Goal: Task Accomplishment & Management: Manage account settings

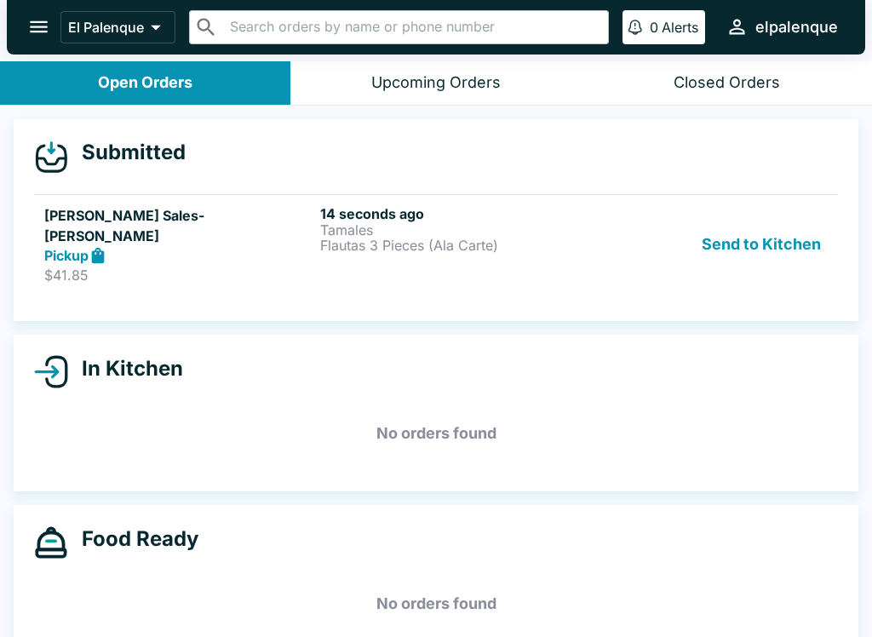
scroll to position [1, 0]
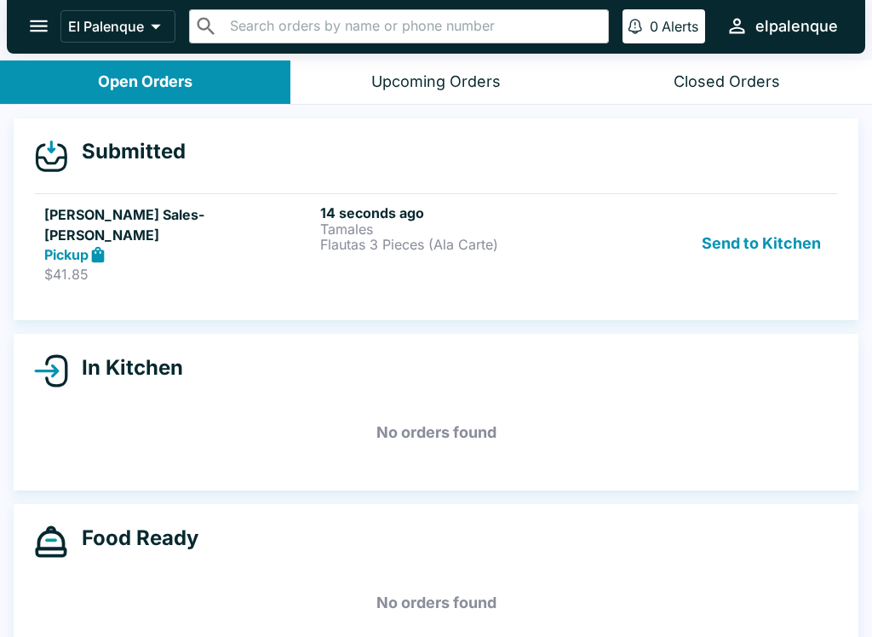
click at [181, 245] on div "Pickup" at bounding box center [178, 255] width 269 height 20
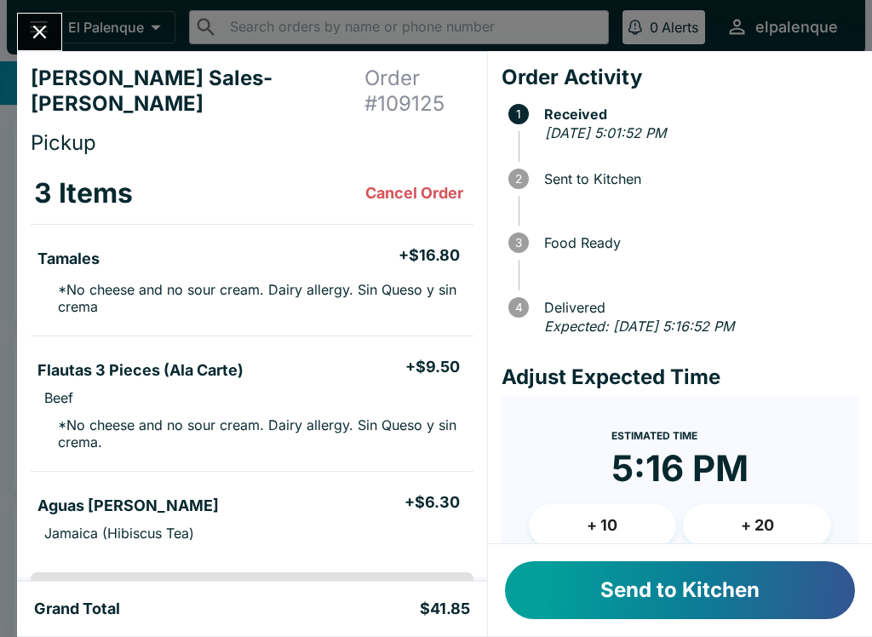
click at [769, 521] on button "+ 20" at bounding box center [757, 525] width 148 height 43
click at [616, 524] on button "+ 10" at bounding box center [603, 525] width 148 height 43
click at [689, 580] on button "Send to Kitchen" at bounding box center [680, 590] width 350 height 58
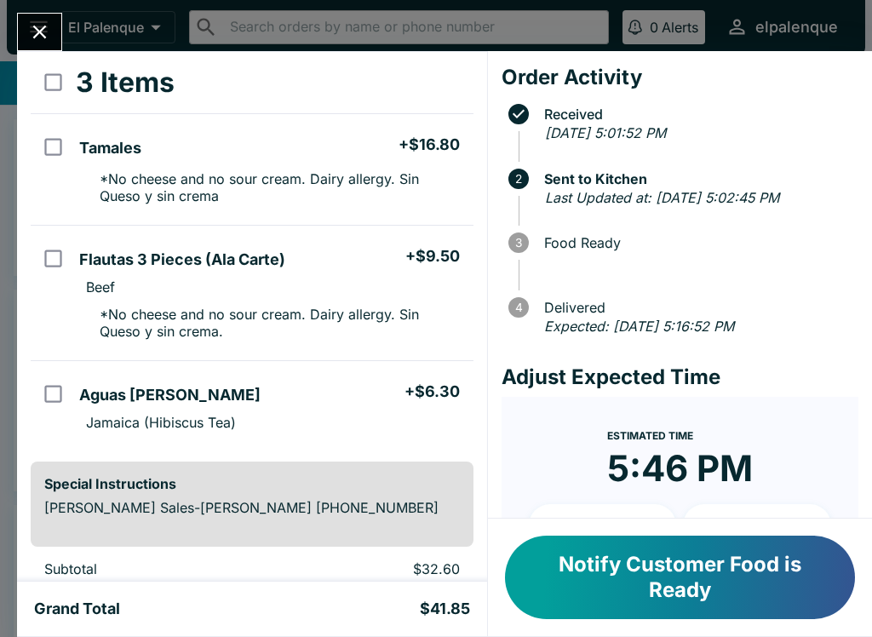
scroll to position [167, 0]
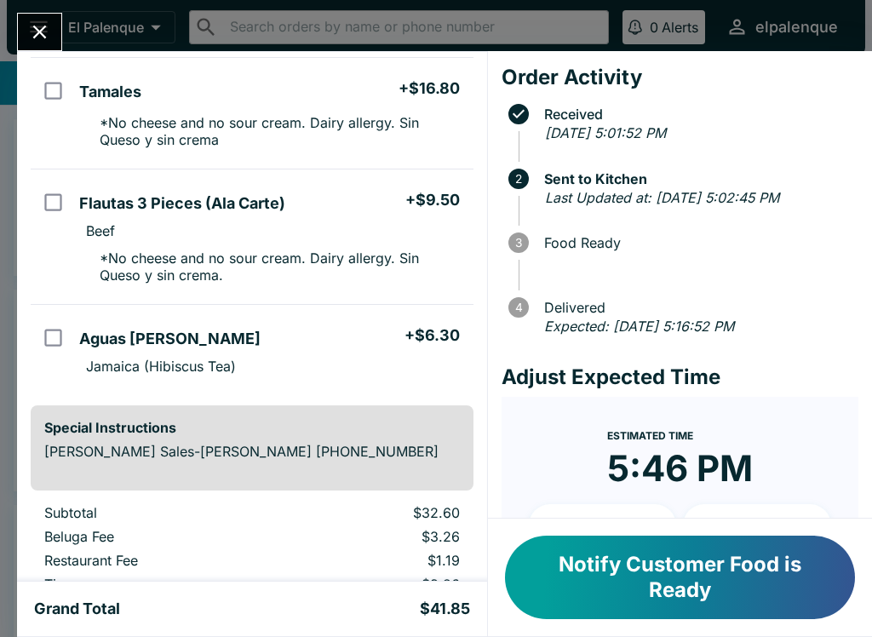
click at [182, 329] on h5 "Aguas [PERSON_NAME]" at bounding box center [169, 339] width 181 height 20
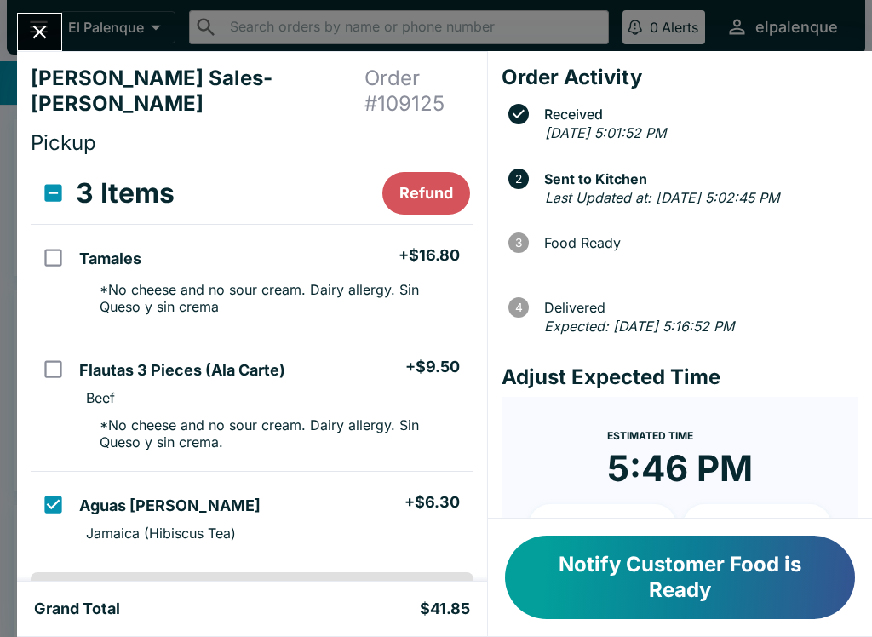
scroll to position [0, 0]
click at [424, 172] on button "Refund" at bounding box center [426, 193] width 88 height 43
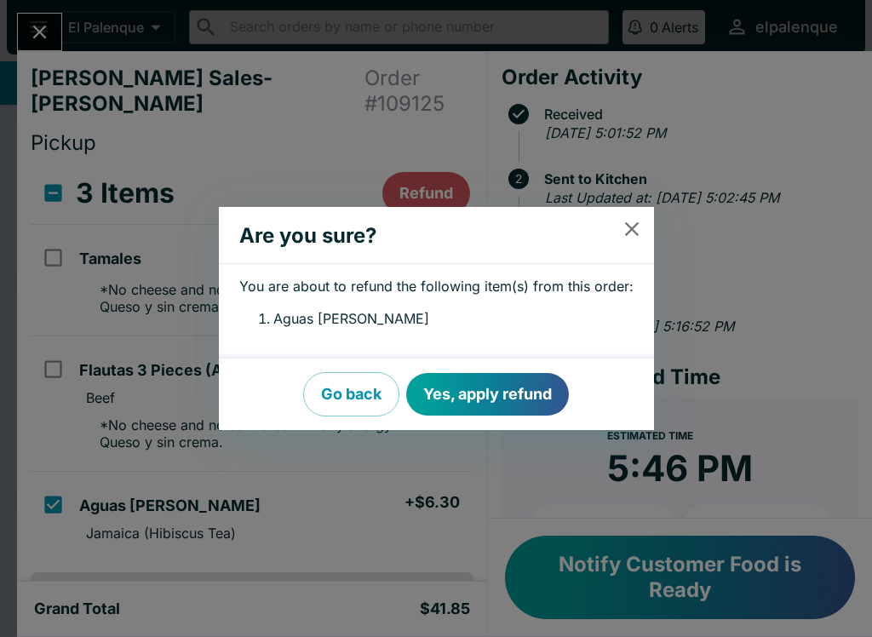
click at [485, 402] on button "Yes, apply refund" at bounding box center [487, 394] width 163 height 43
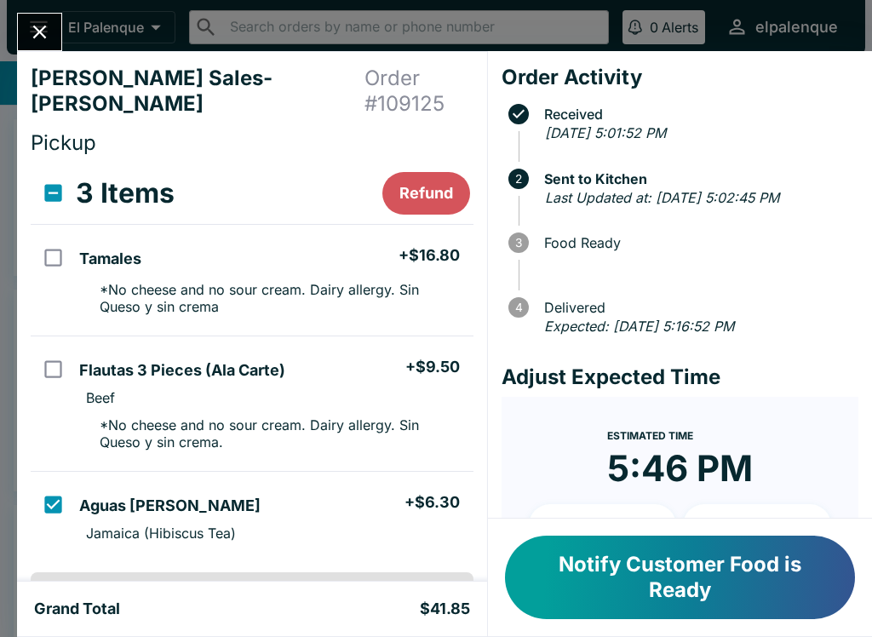
checkbox input "false"
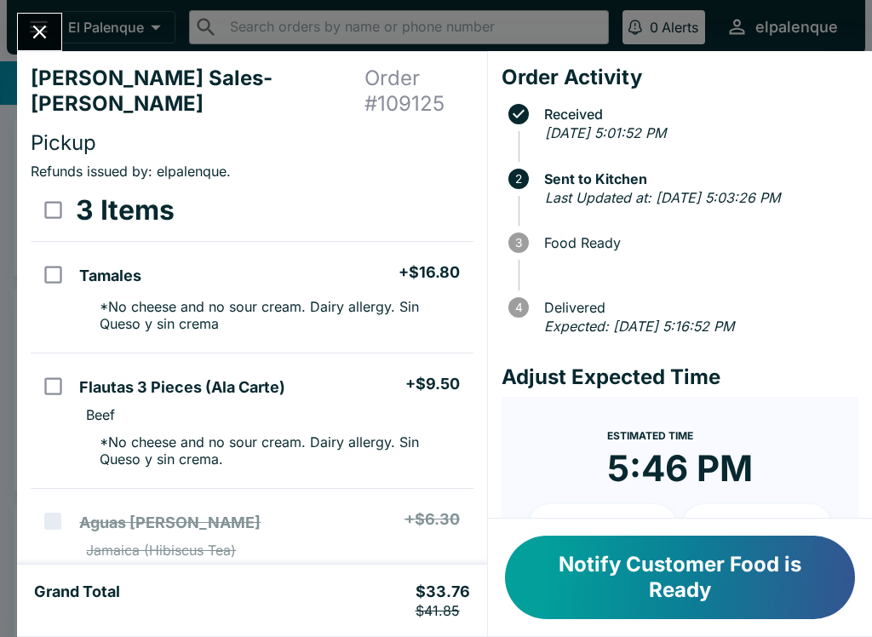
click at [723, 588] on button "Notify Customer Food is Ready" at bounding box center [680, 577] width 350 height 83
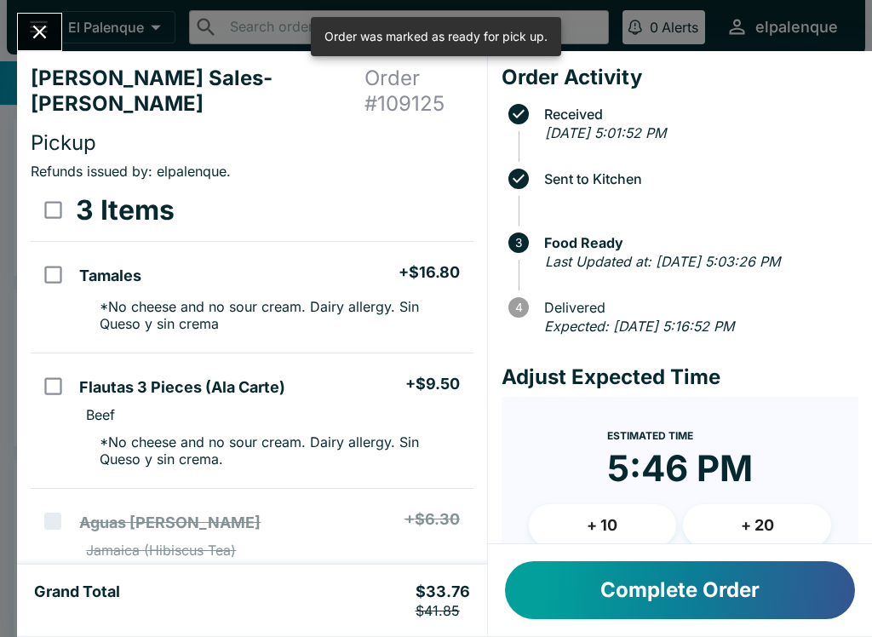
click at [643, 596] on button "Complete Order" at bounding box center [680, 590] width 350 height 58
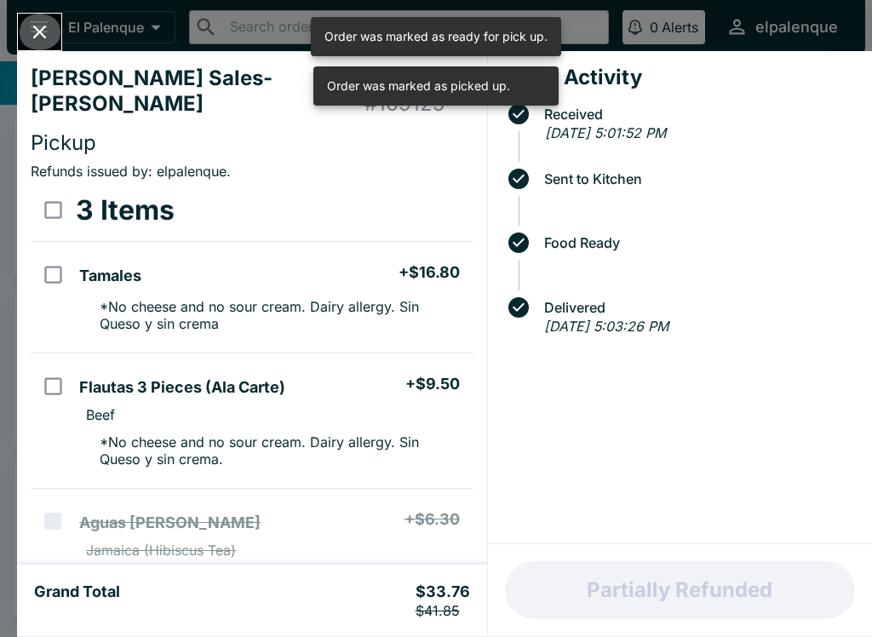
click at [35, 26] on icon "Close" at bounding box center [40, 33] width 14 height 14
